Goal: Task Accomplishment & Management: Manage account settings

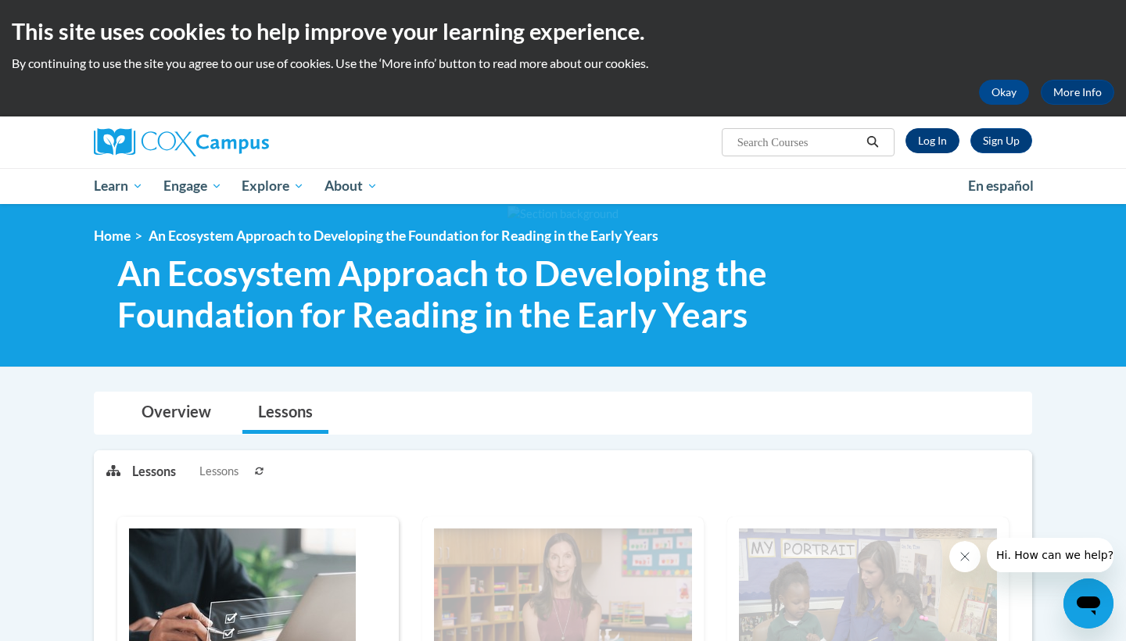
click at [945, 132] on link "Log In" at bounding box center [932, 140] width 54 height 25
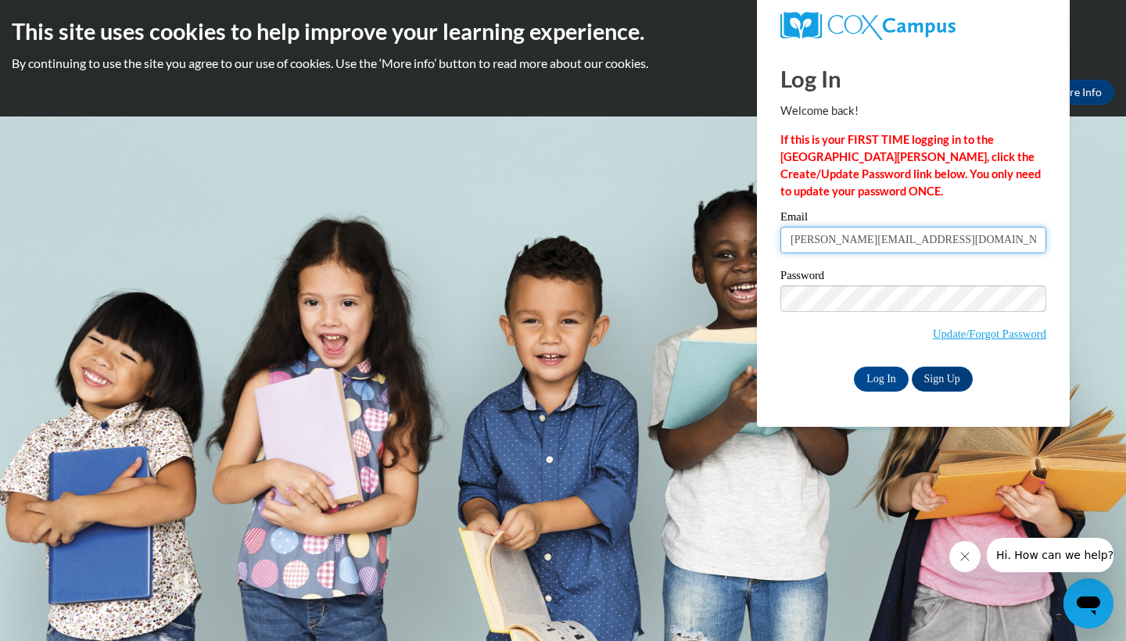
type input "charlene@pipsterprep.com"
click at [882, 377] on input "Log In" at bounding box center [881, 379] width 55 height 25
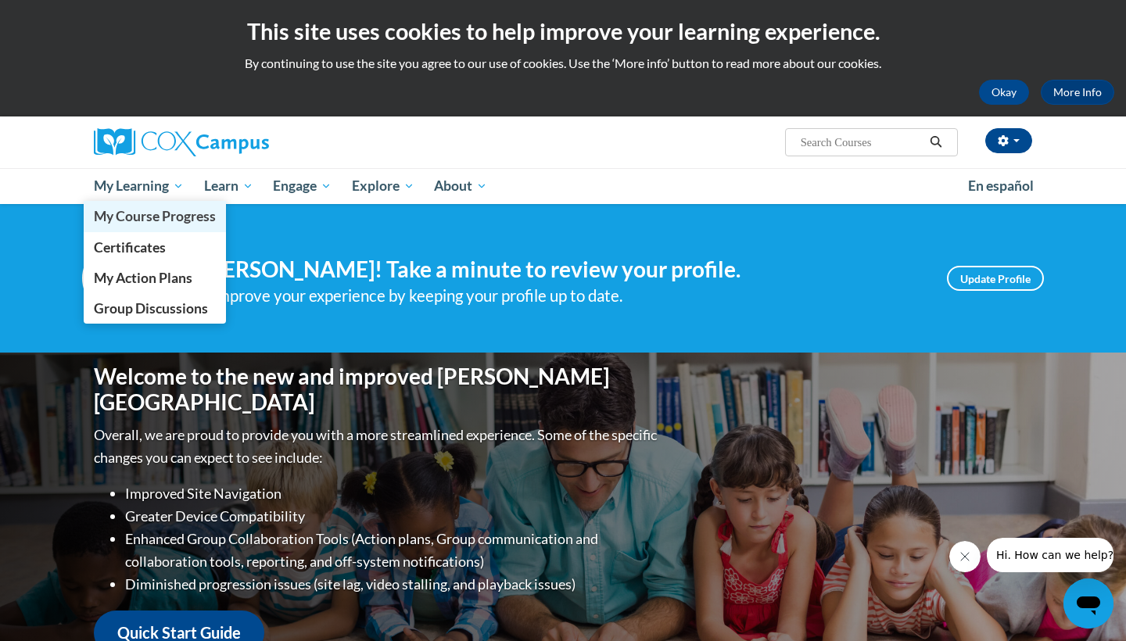
click at [184, 217] on span "My Course Progress" at bounding box center [155, 216] width 122 height 16
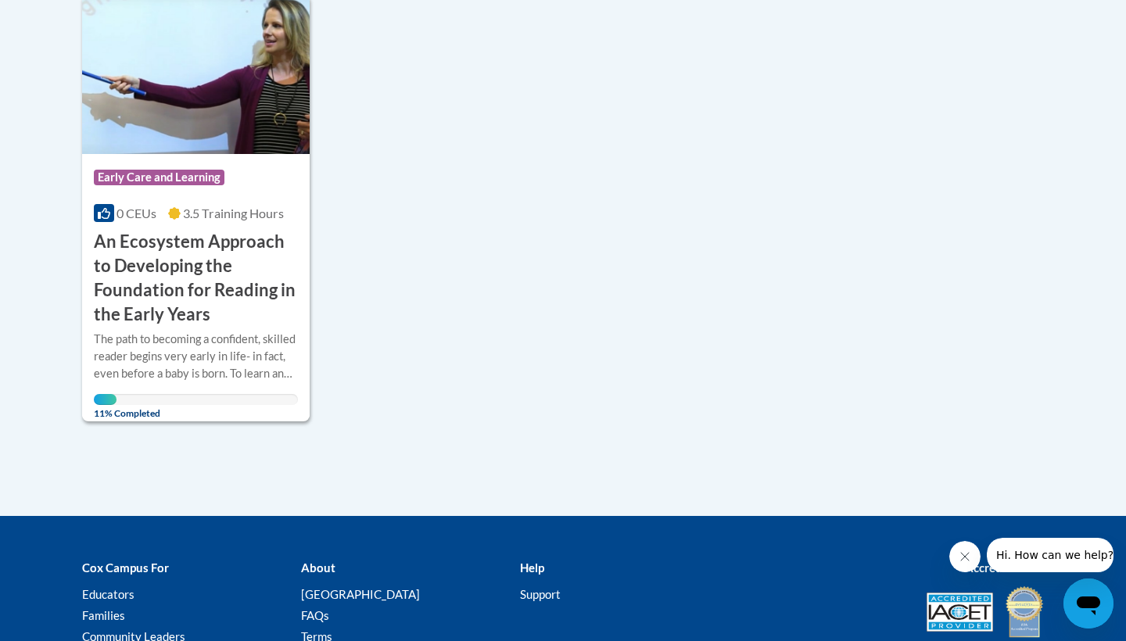
scroll to position [410, 0]
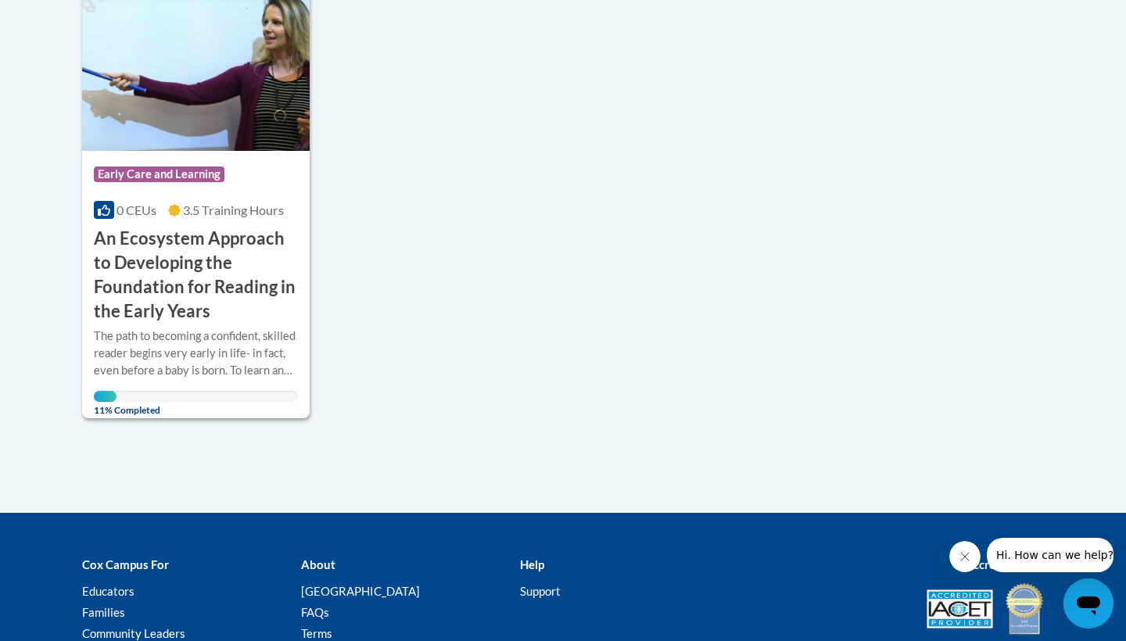
click at [186, 330] on div "The path to becoming a confident, skilled reader begins very early in life- in …" at bounding box center [196, 354] width 204 height 52
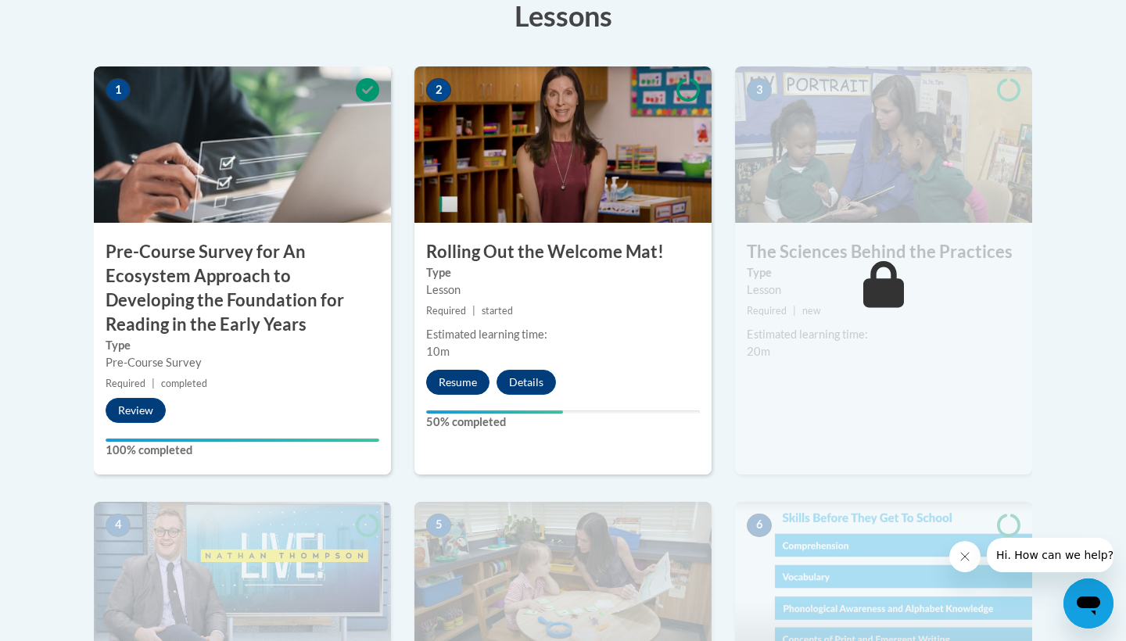
scroll to position [499, 0]
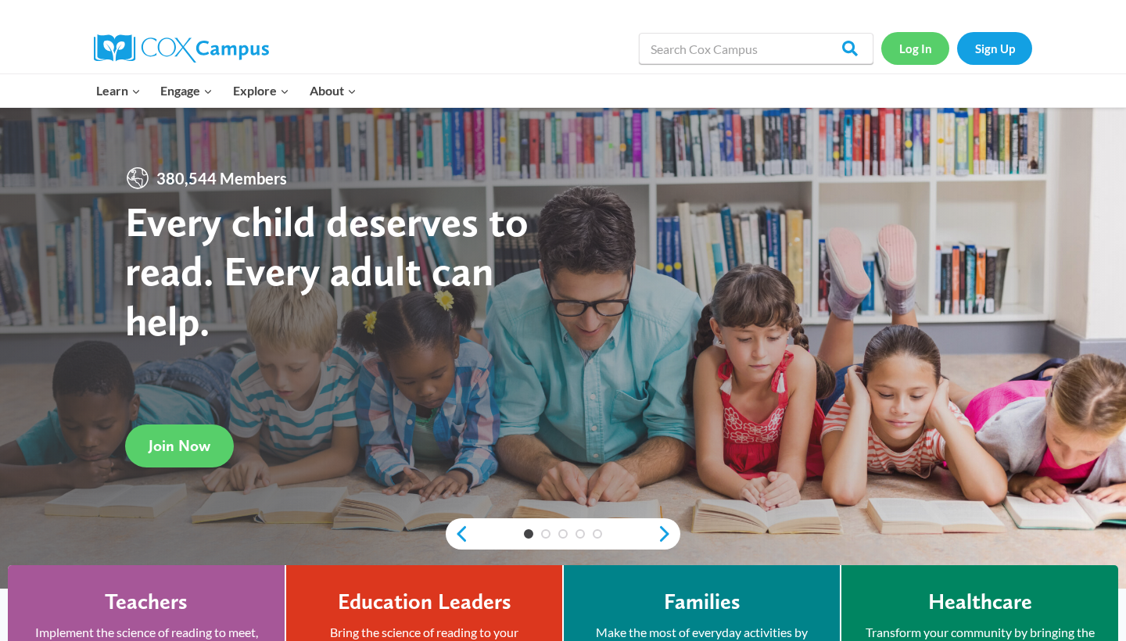
click at [913, 53] on link "Log In" at bounding box center [915, 48] width 68 height 32
click at [928, 47] on link "Log In" at bounding box center [915, 48] width 68 height 32
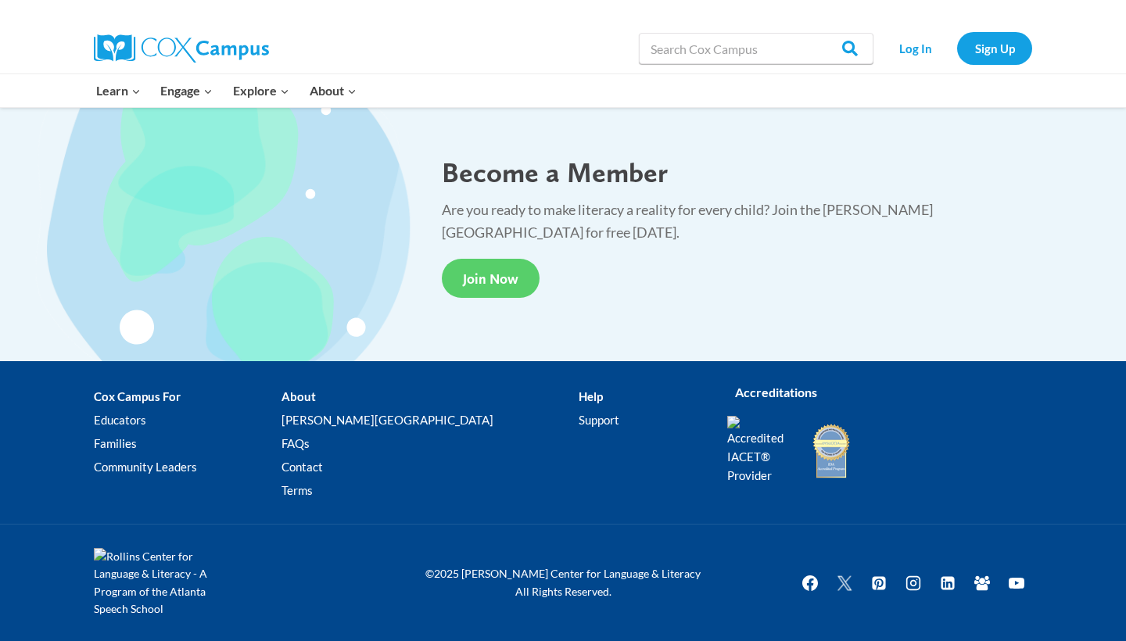
scroll to position [2911, 0]
click at [125, 408] on link "Educators" at bounding box center [188, 419] width 188 height 23
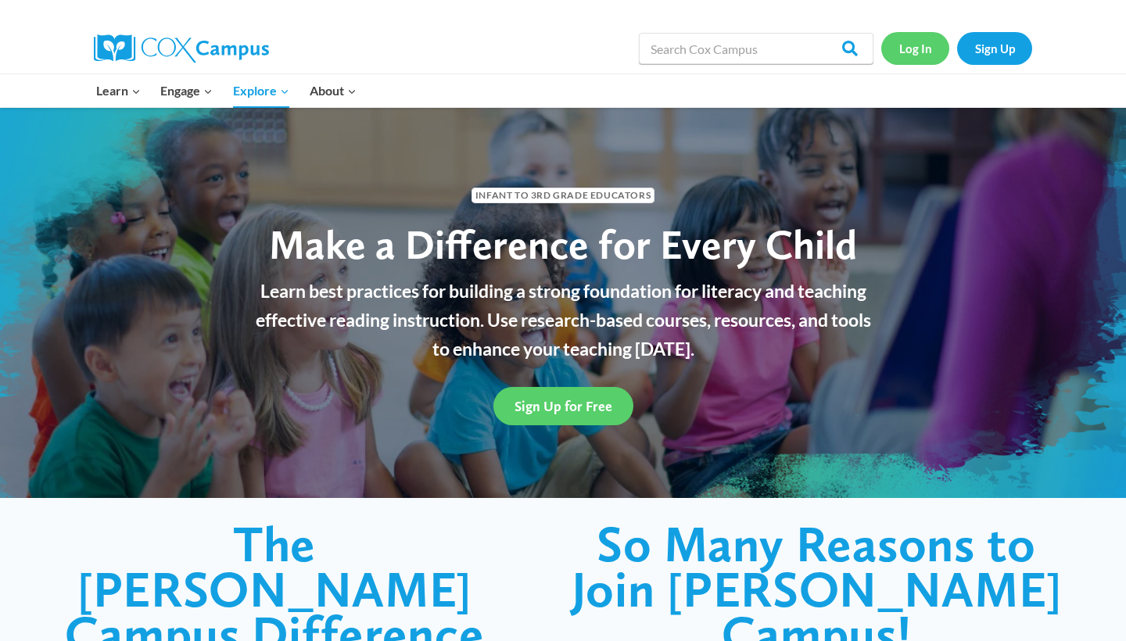
click at [918, 52] on link "Log In" at bounding box center [915, 48] width 68 height 32
